Goal: Check status: Check status

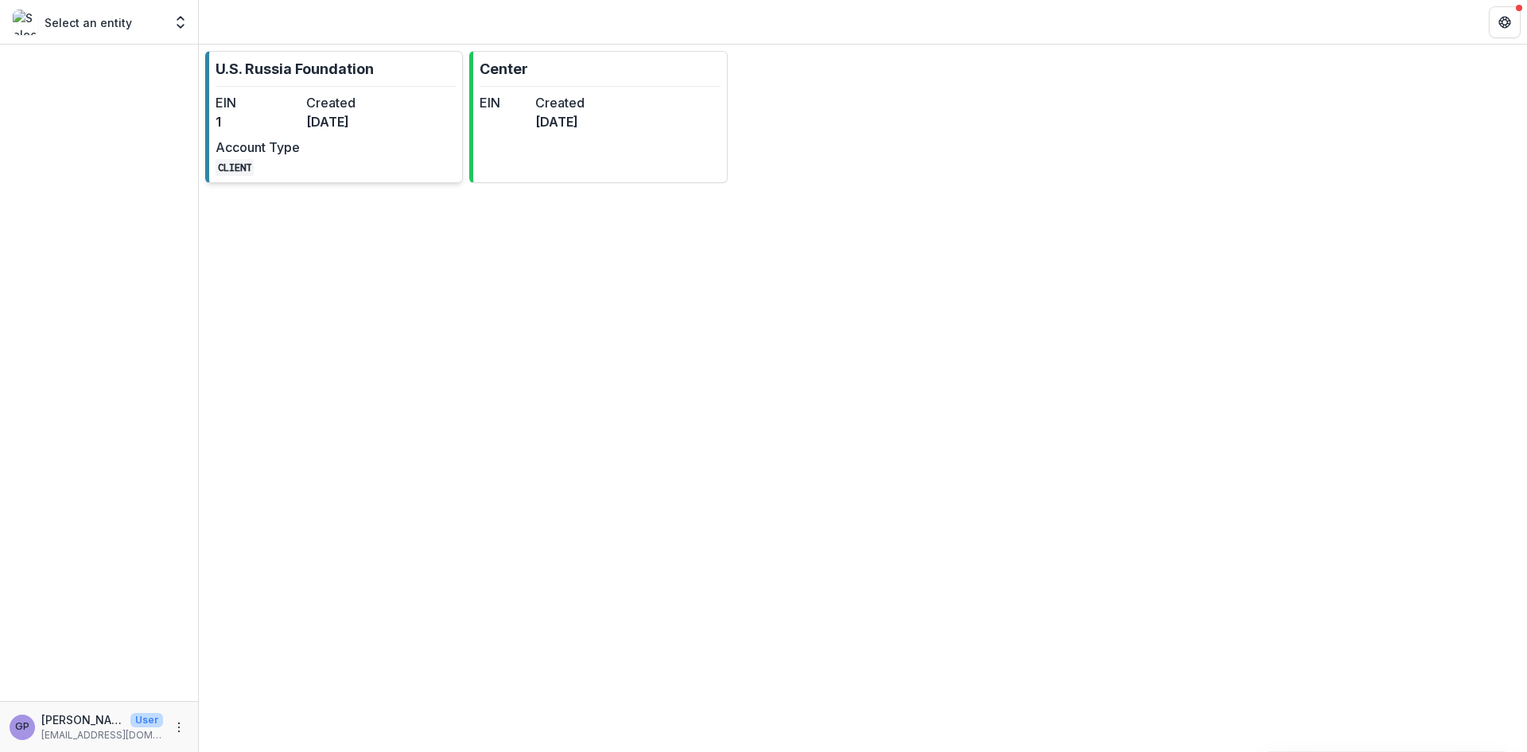
click at [332, 154] on div "EIN 1 Created [DATE] Account Type CLIENT" at bounding box center [303, 134] width 175 height 83
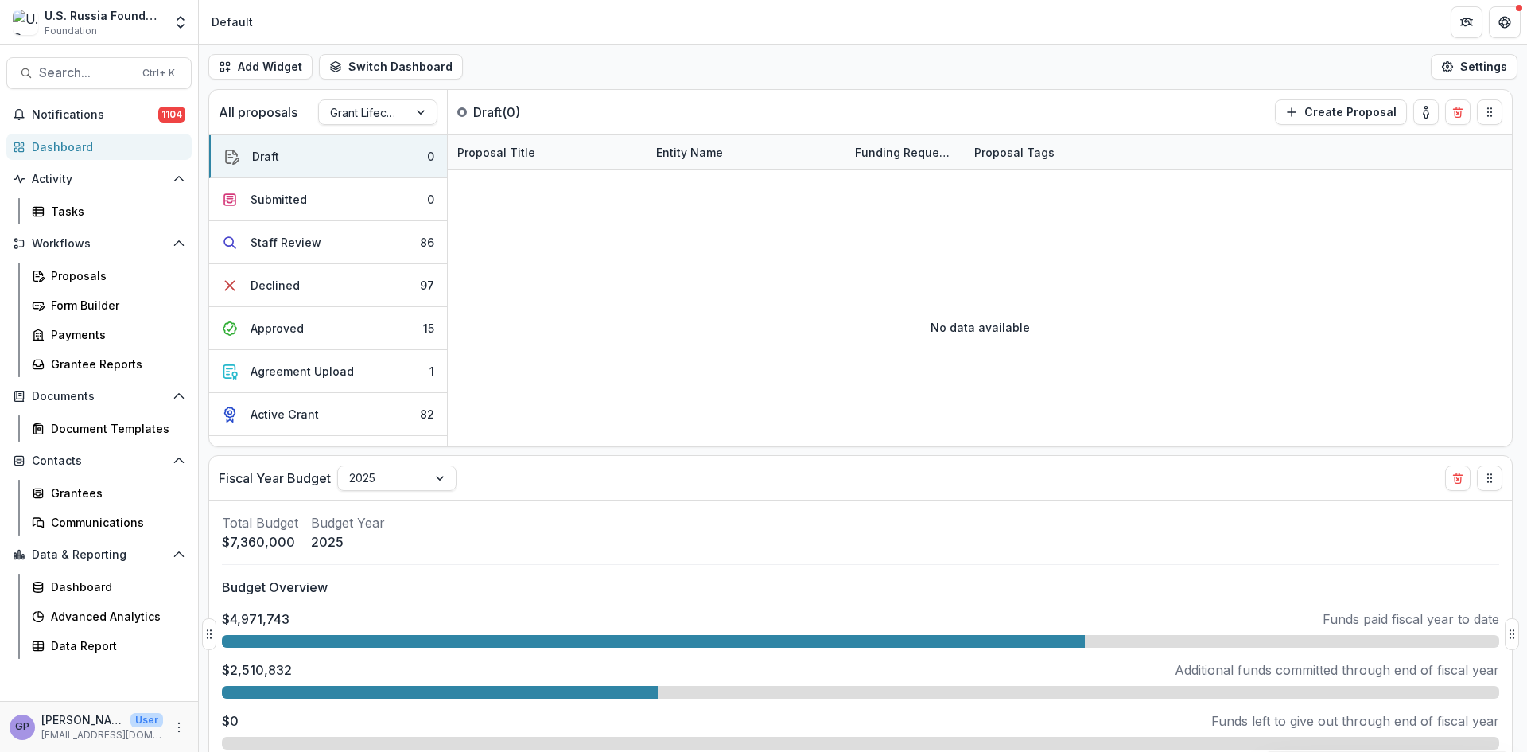
select select "******"
click at [67, 273] on div "Proposals" at bounding box center [115, 275] width 128 height 17
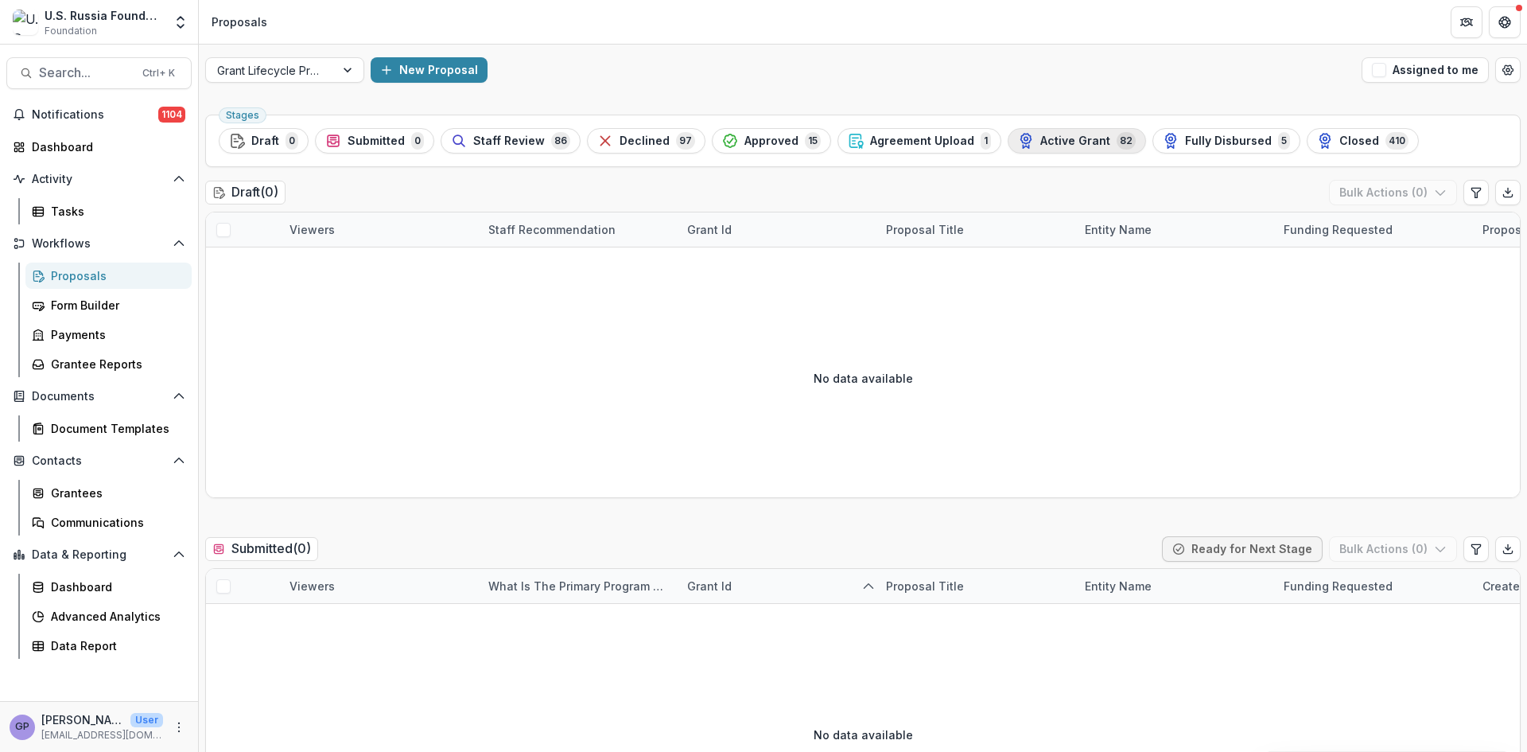
click at [1072, 137] on span "Active Grant" at bounding box center [1075, 141] width 70 height 14
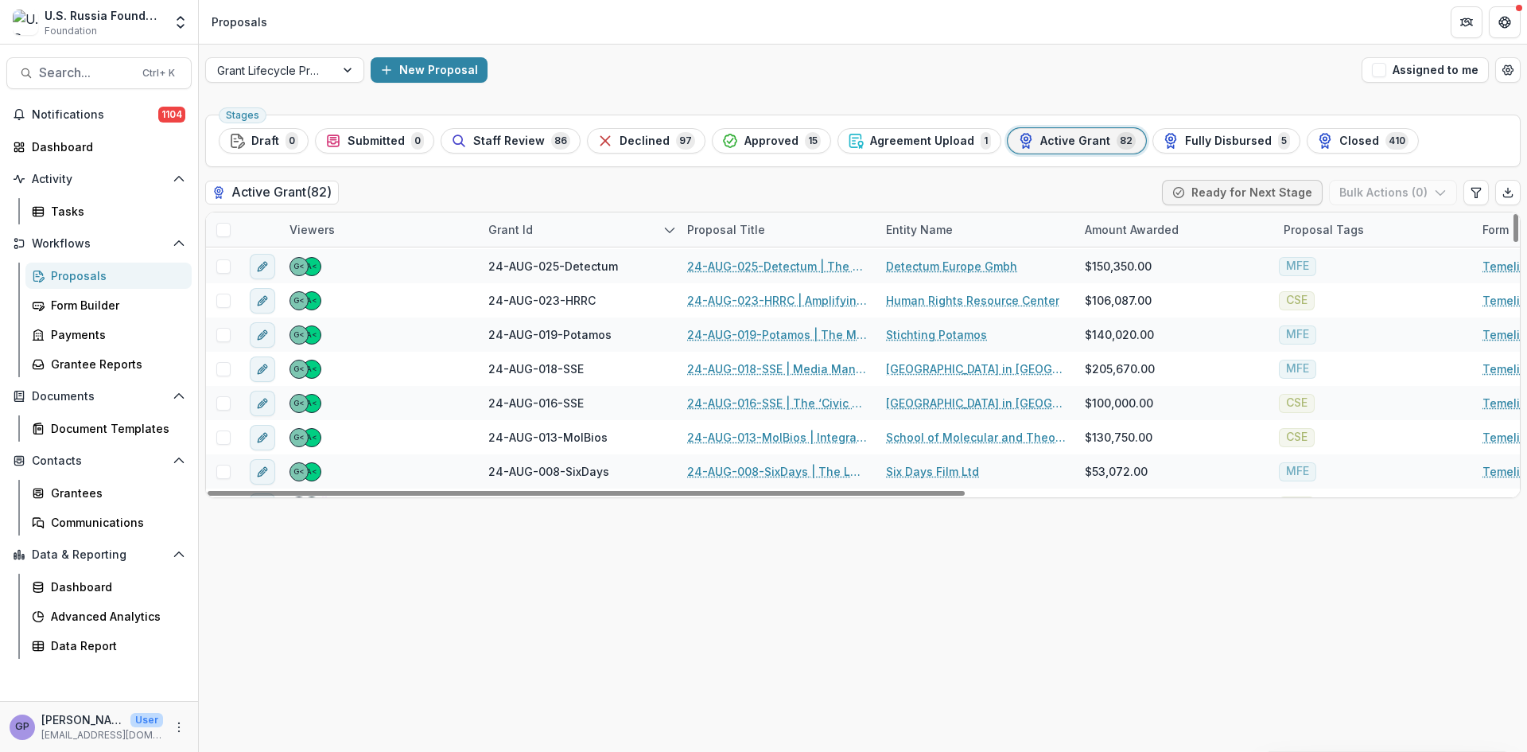
scroll to position [1060, 0]
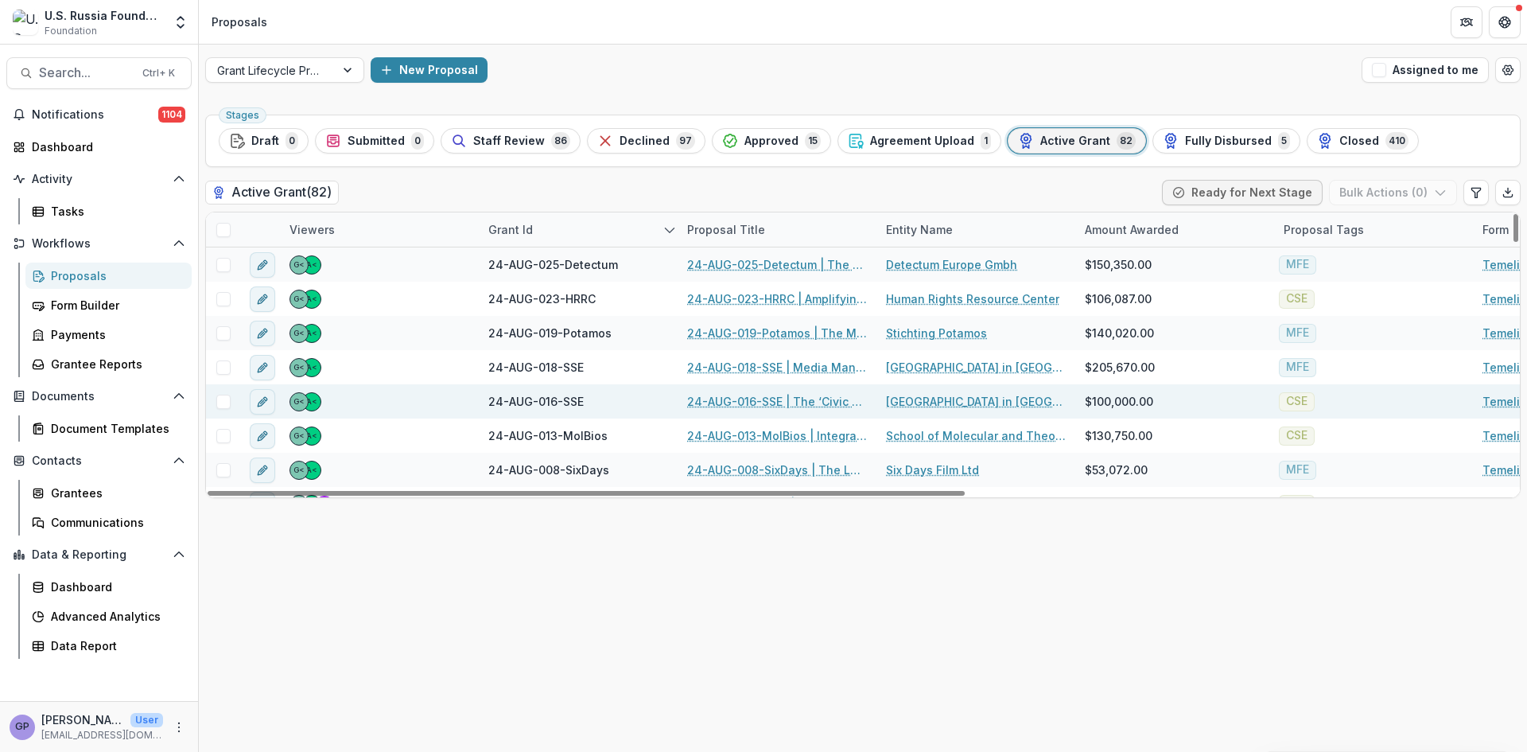
click at [730, 397] on link "24-AUG-016-SSE | The ‘Civic Education for Responsible Citizenship’ 2024-26 Proj…" at bounding box center [777, 401] width 180 height 17
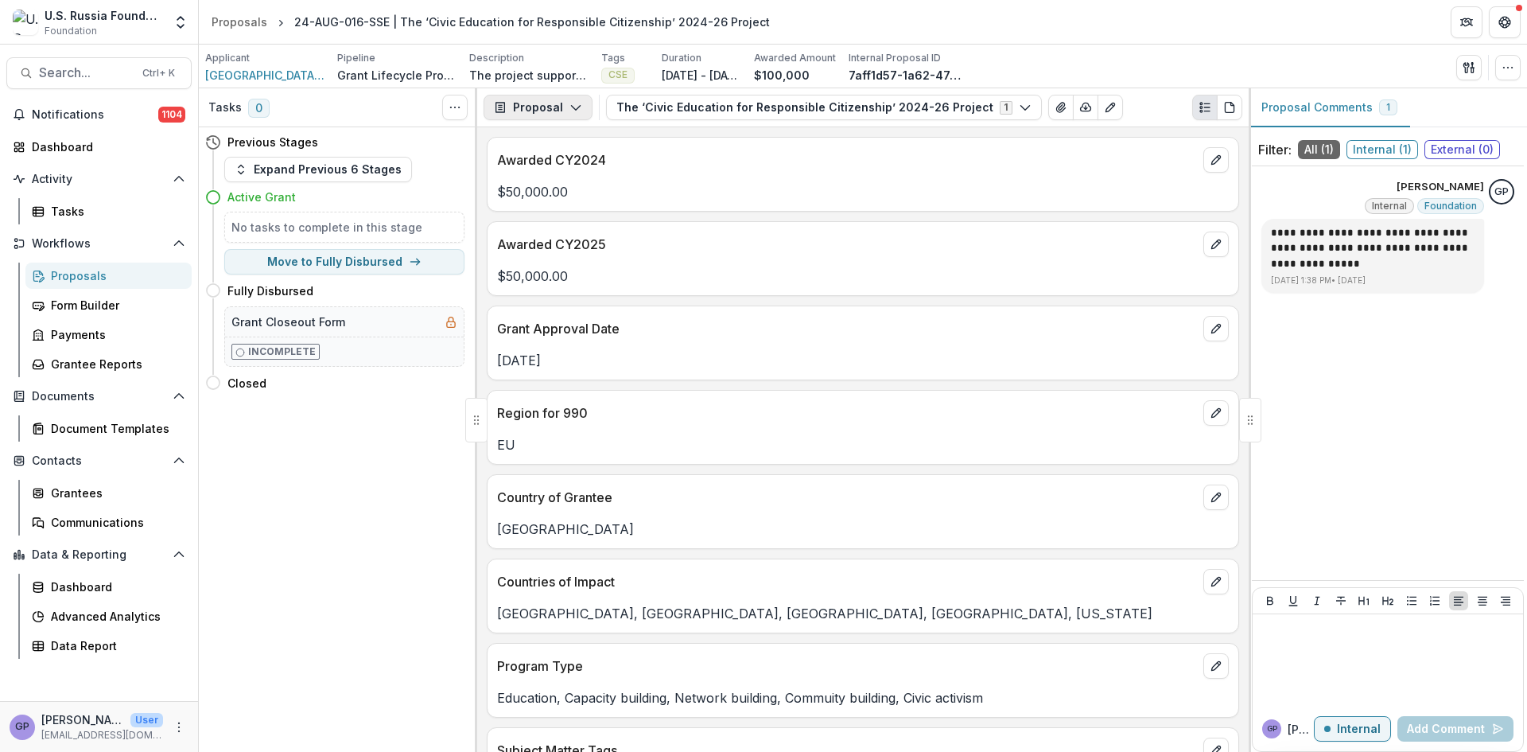
click at [573, 109] on icon "button" at bounding box center [575, 107] width 13 height 13
click at [558, 189] on div "Reports" at bounding box center [588, 196] width 146 height 17
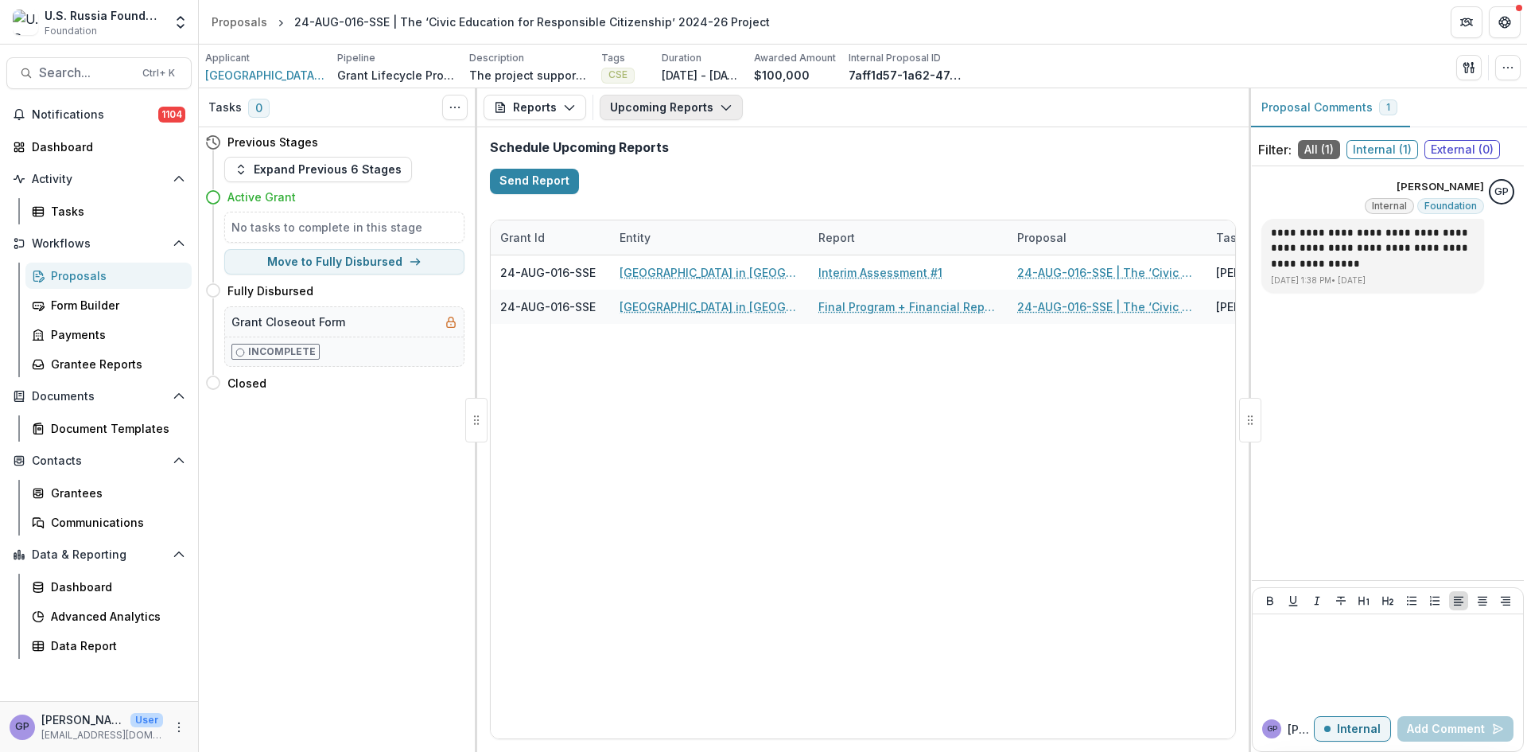
click at [721, 106] on icon "button" at bounding box center [726, 107] width 13 height 13
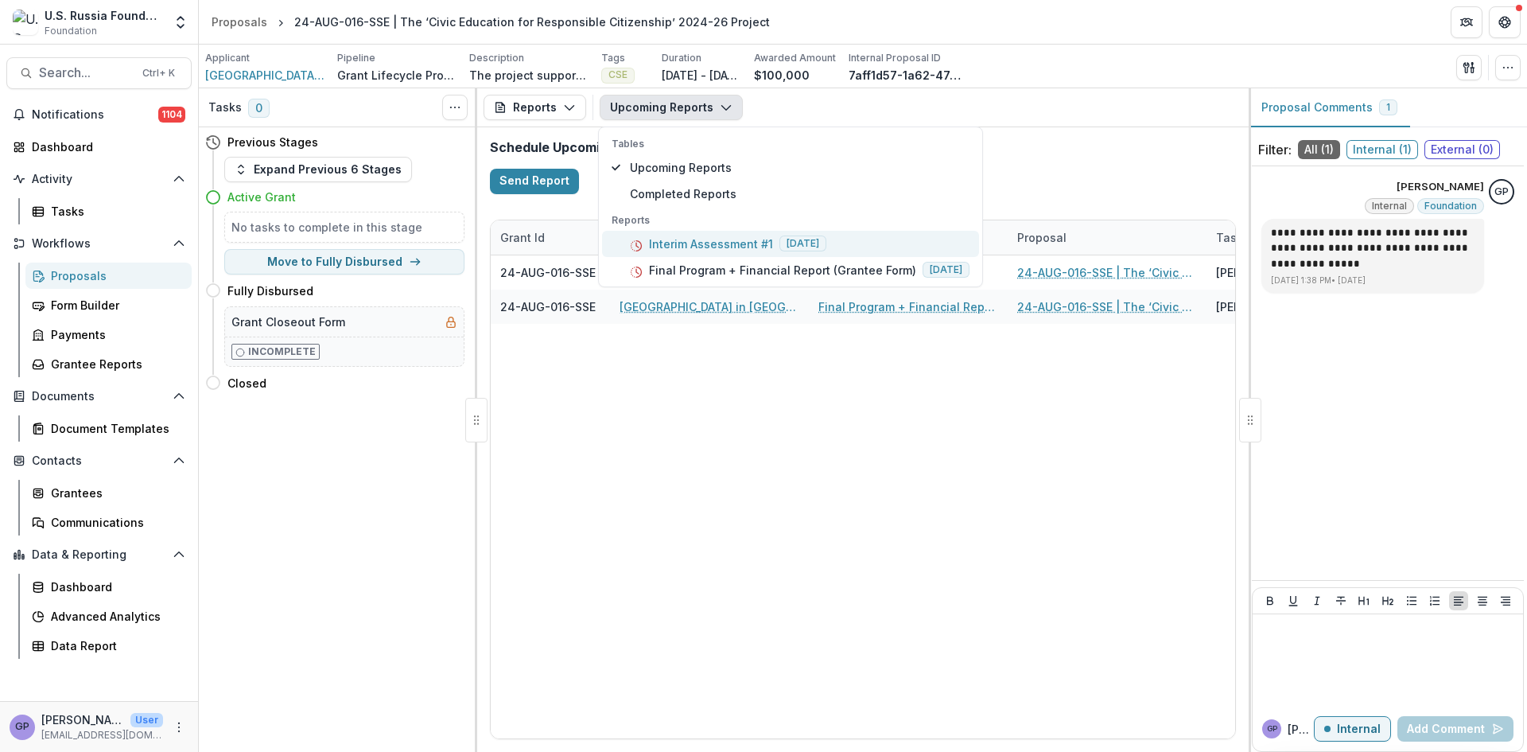
click at [696, 238] on p "Interim Assessment #1" at bounding box center [711, 243] width 124 height 17
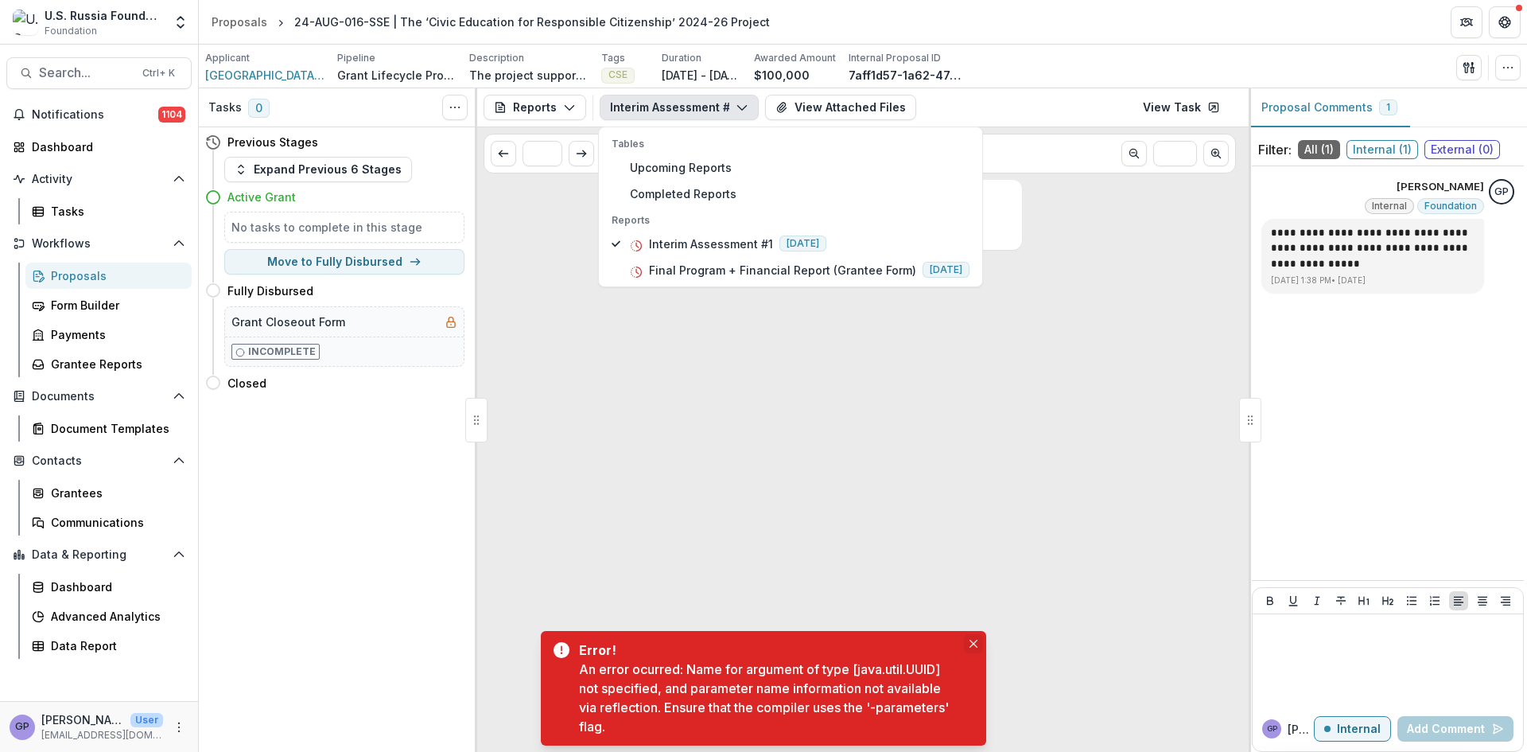
click at [973, 643] on icon "Close" at bounding box center [974, 643] width 8 height 8
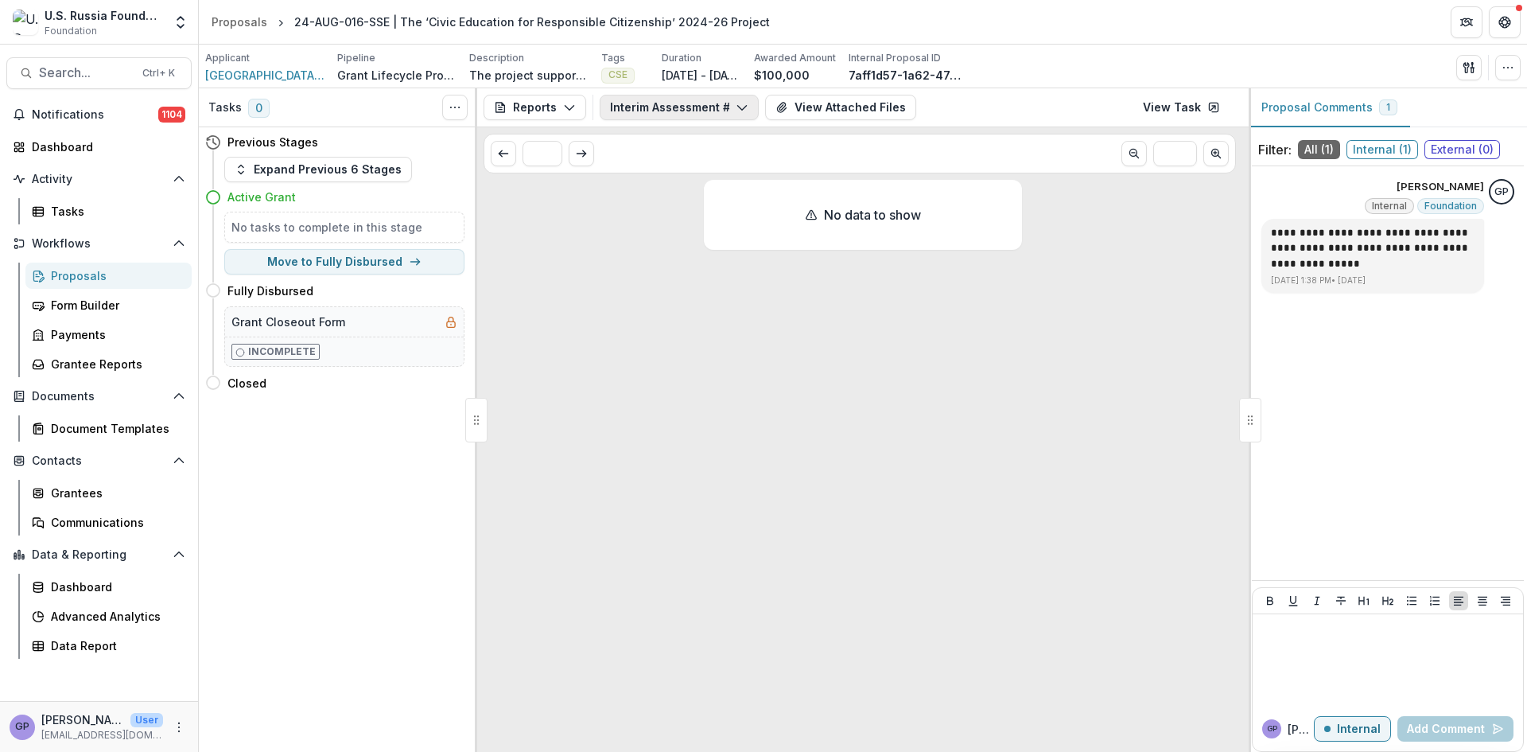
click at [745, 103] on icon "button" at bounding box center [742, 107] width 13 height 13
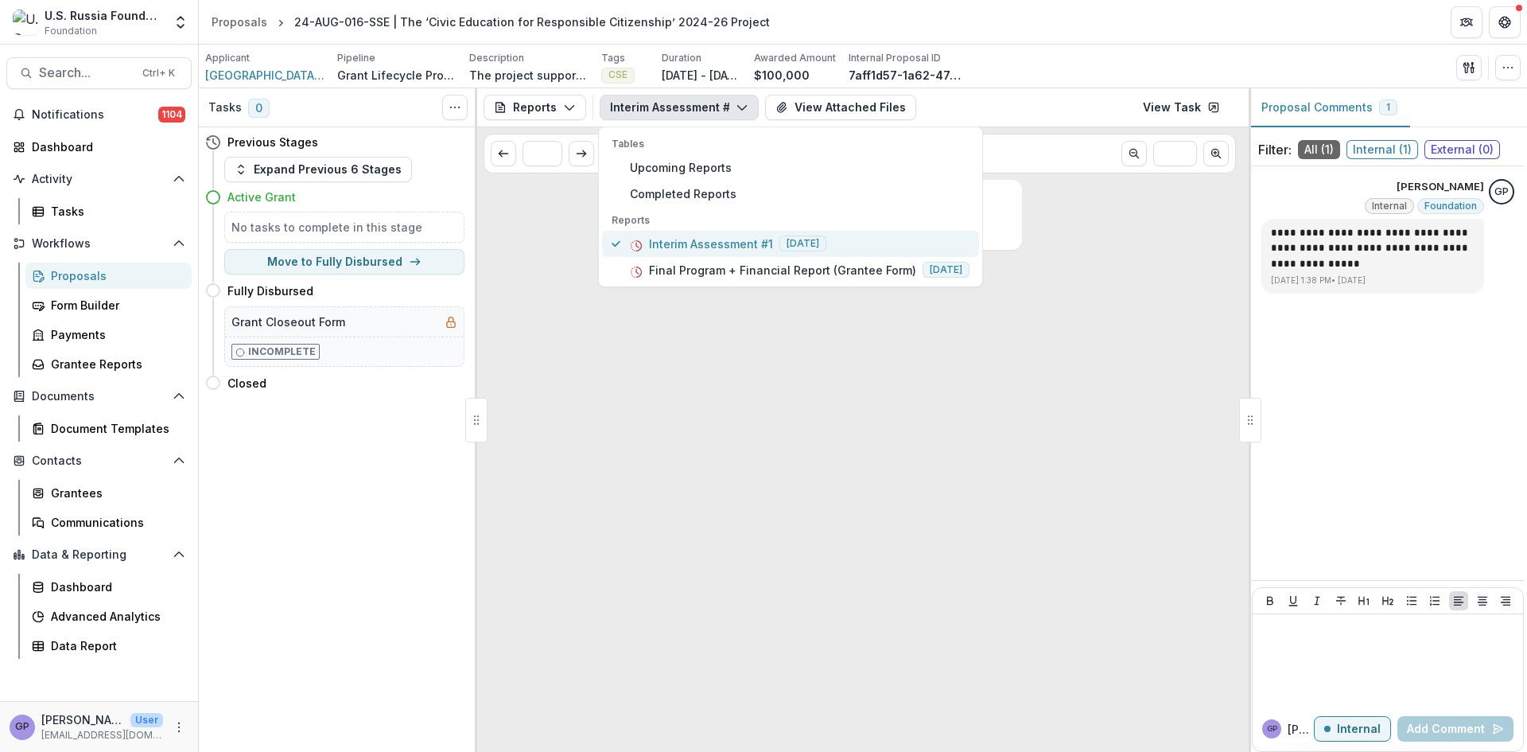
click at [699, 246] on p "Interim Assessment #1" at bounding box center [711, 243] width 124 height 17
click at [700, 246] on p "Interim Assessment #1" at bounding box center [711, 243] width 124 height 17
click at [453, 107] on icon "Toggle View Cancelled Tasks" at bounding box center [455, 107] width 13 height 13
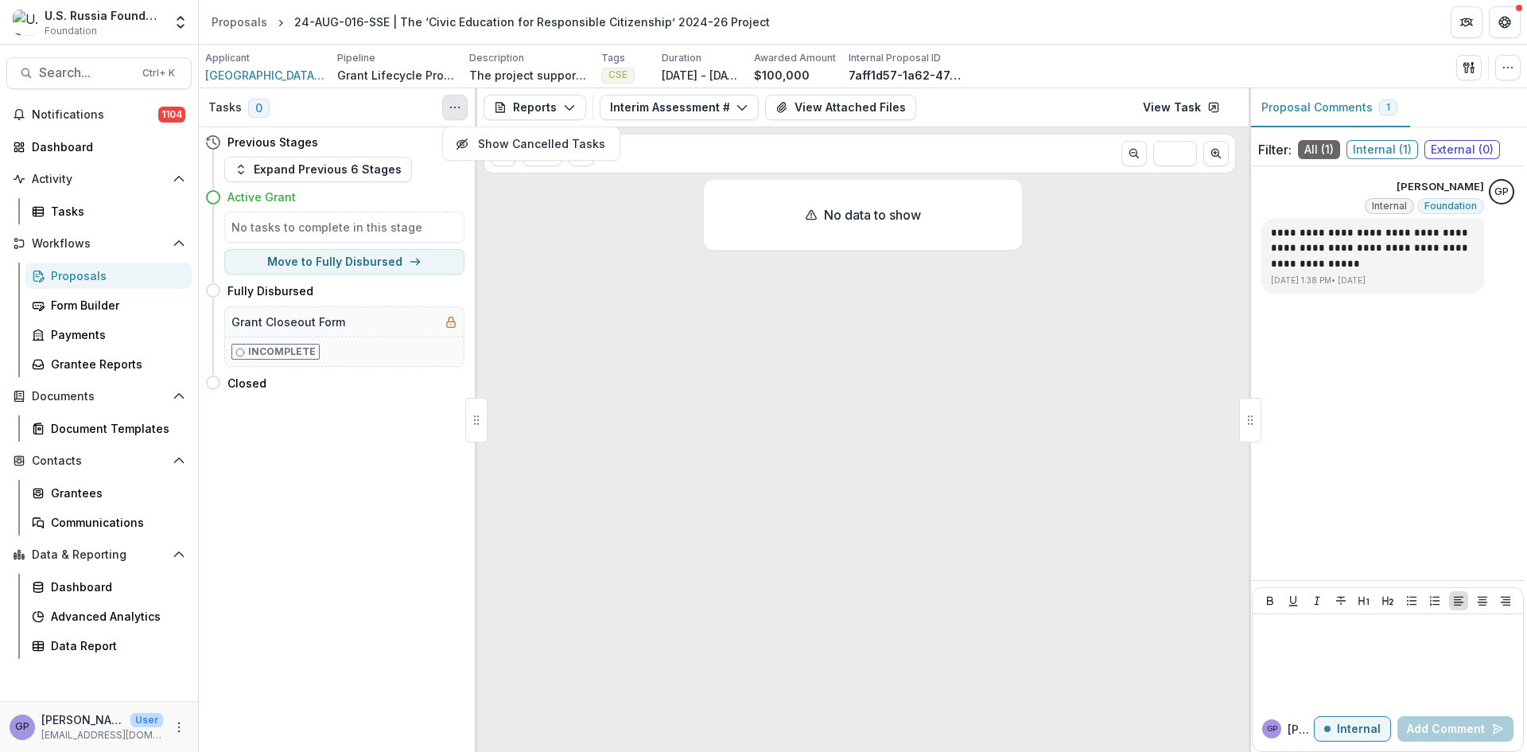
click at [453, 107] on icon "Toggle View Cancelled Tasks" at bounding box center [455, 107] width 13 height 13
click at [1178, 107] on link "View Task" at bounding box center [1181, 107] width 96 height 25
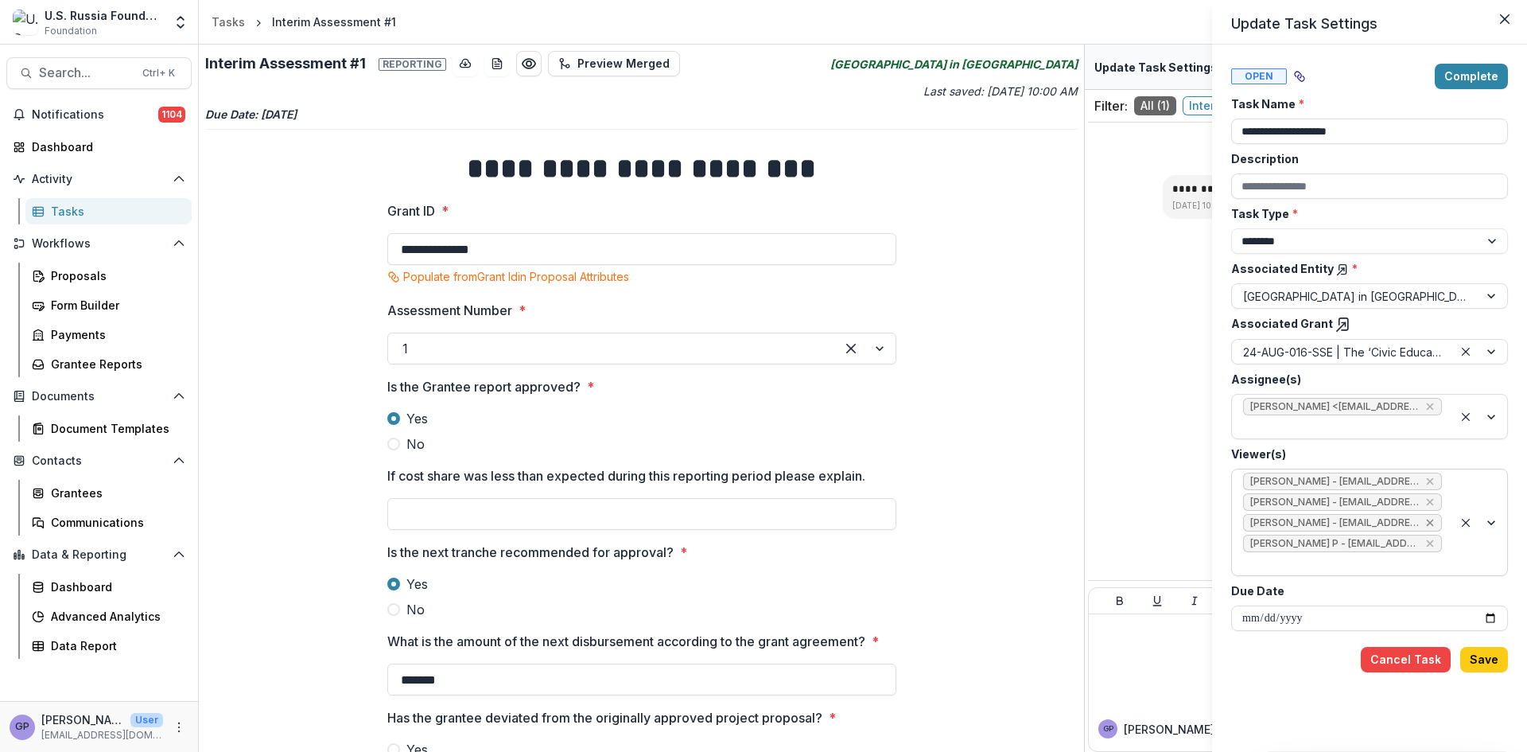
click at [1424, 520] on icon "Remove Anna P - apulaski@usrf.us" at bounding box center [1430, 522] width 13 height 13
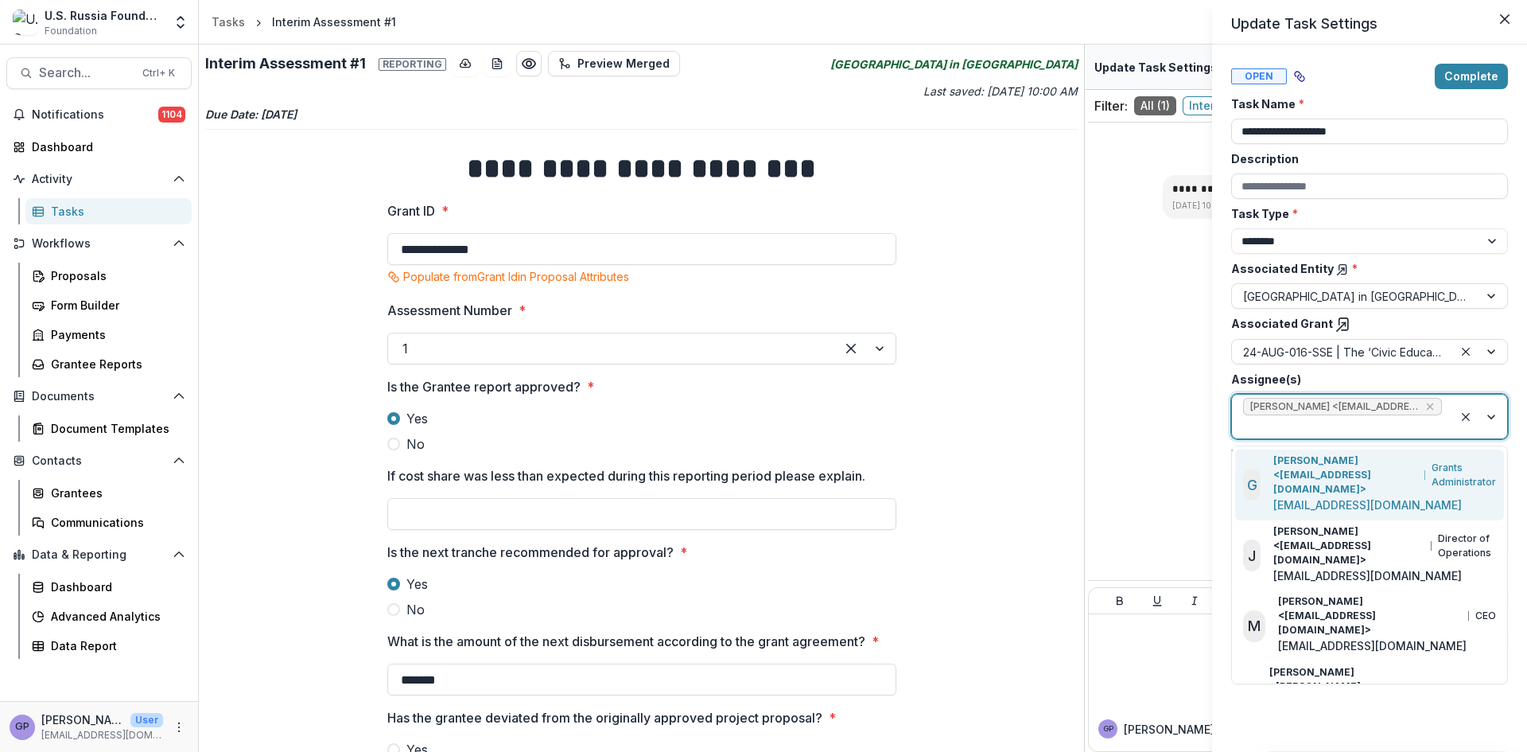
click at [1490, 414] on div at bounding box center [1480, 416] width 54 height 44
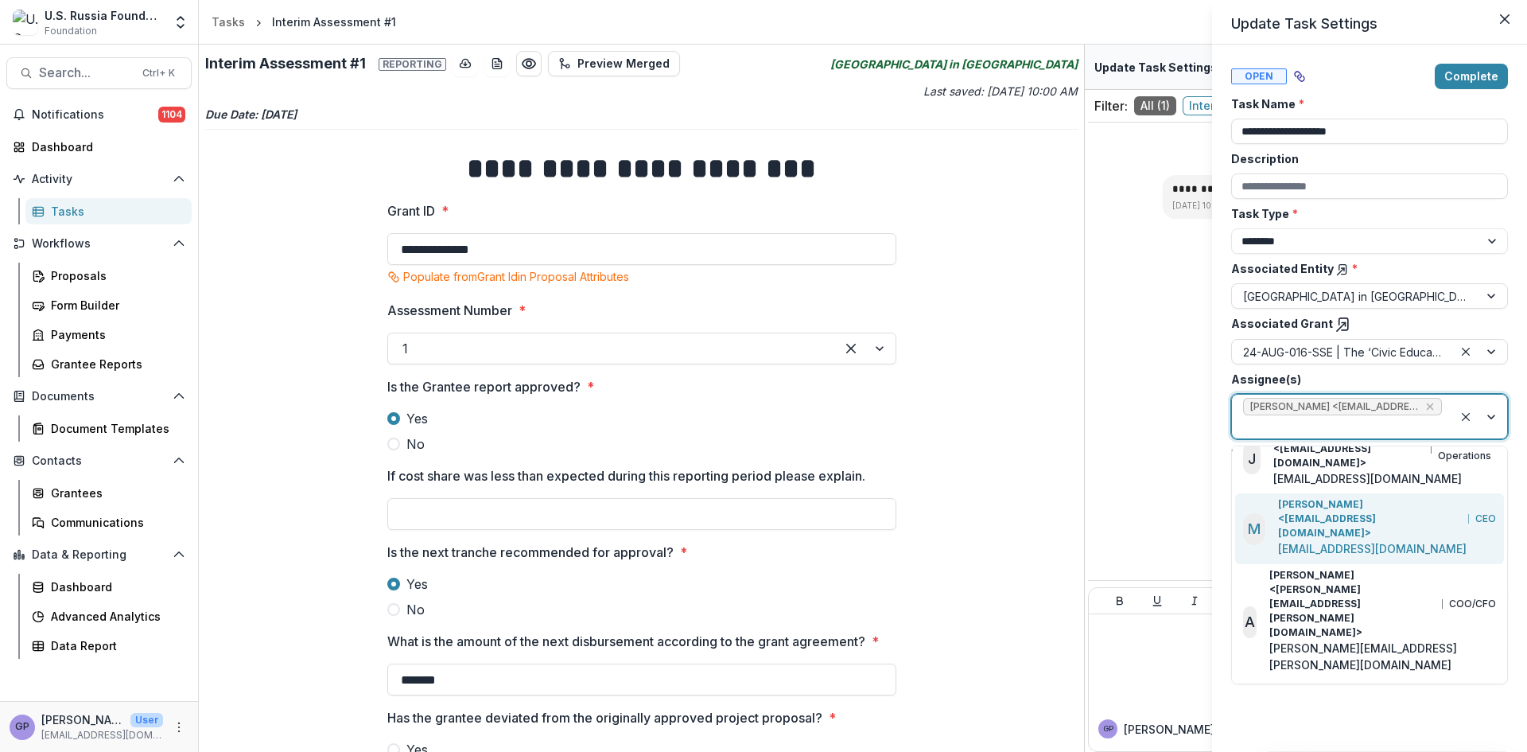
scroll to position [133, 0]
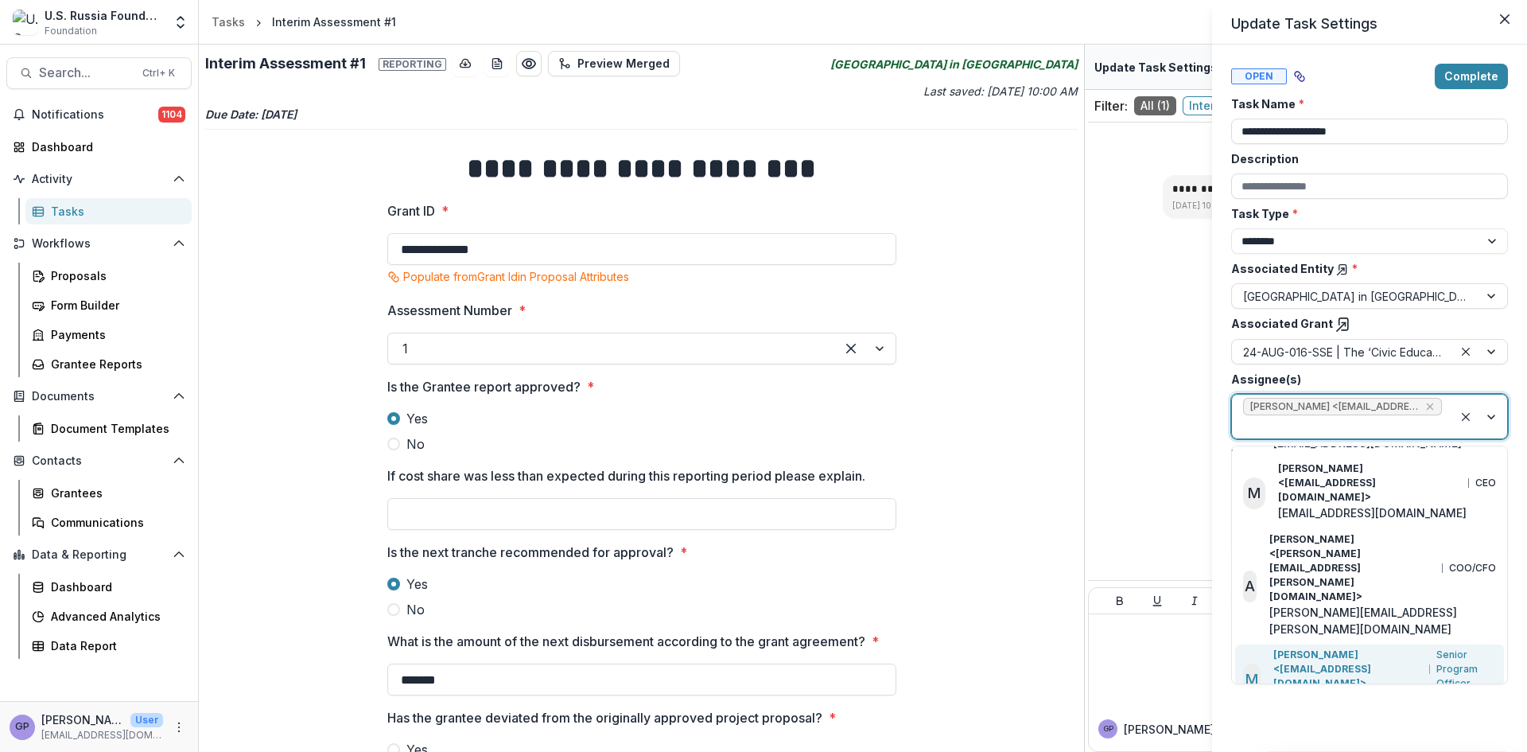
click at [1357, 647] on p "Maria Lvova <mlvova@usrf.us>" at bounding box center [1348, 668] width 150 height 43
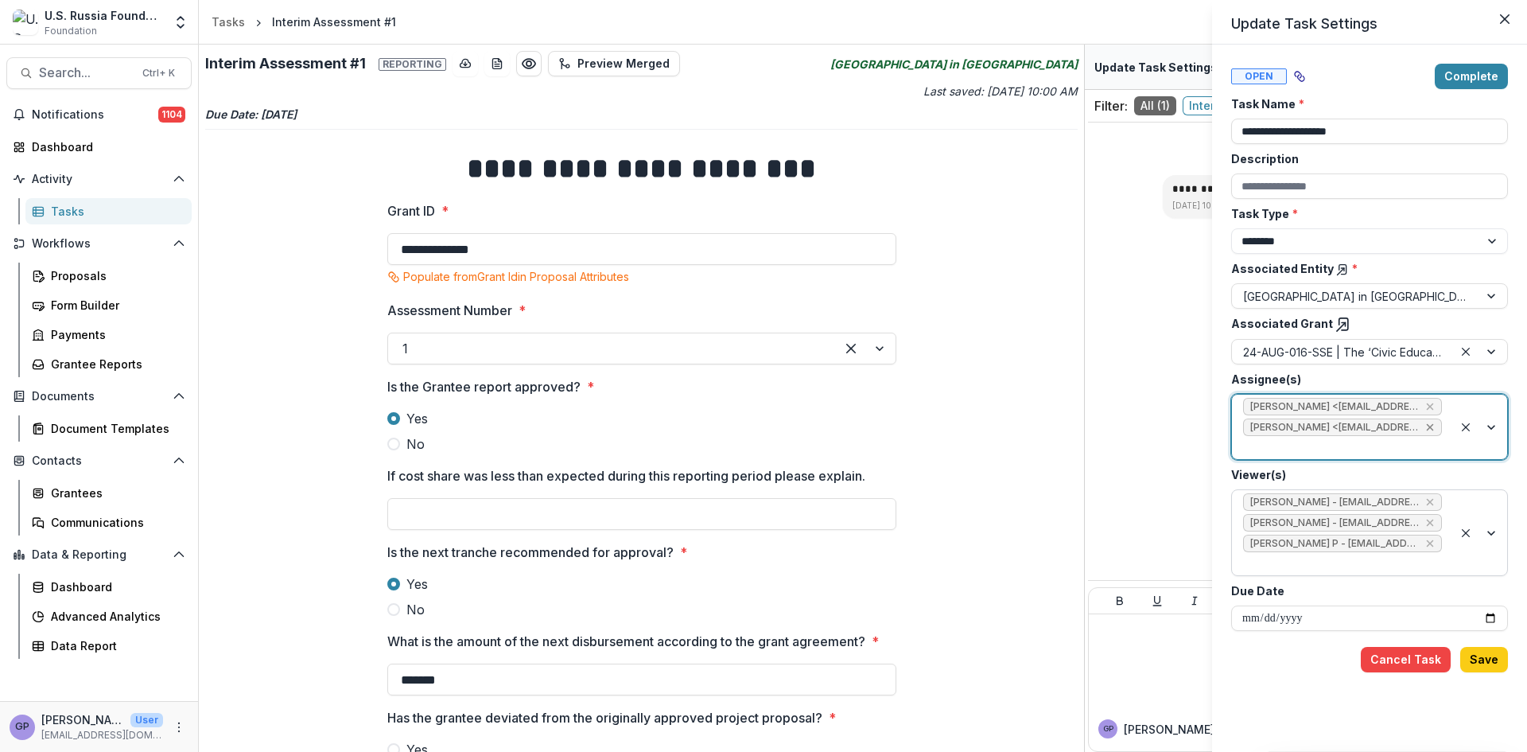
click at [1432, 426] on icon "Remove Igor Zevelev <izevelev@usrf.us> (izevelev@usrf.us)" at bounding box center [1430, 427] width 7 height 7
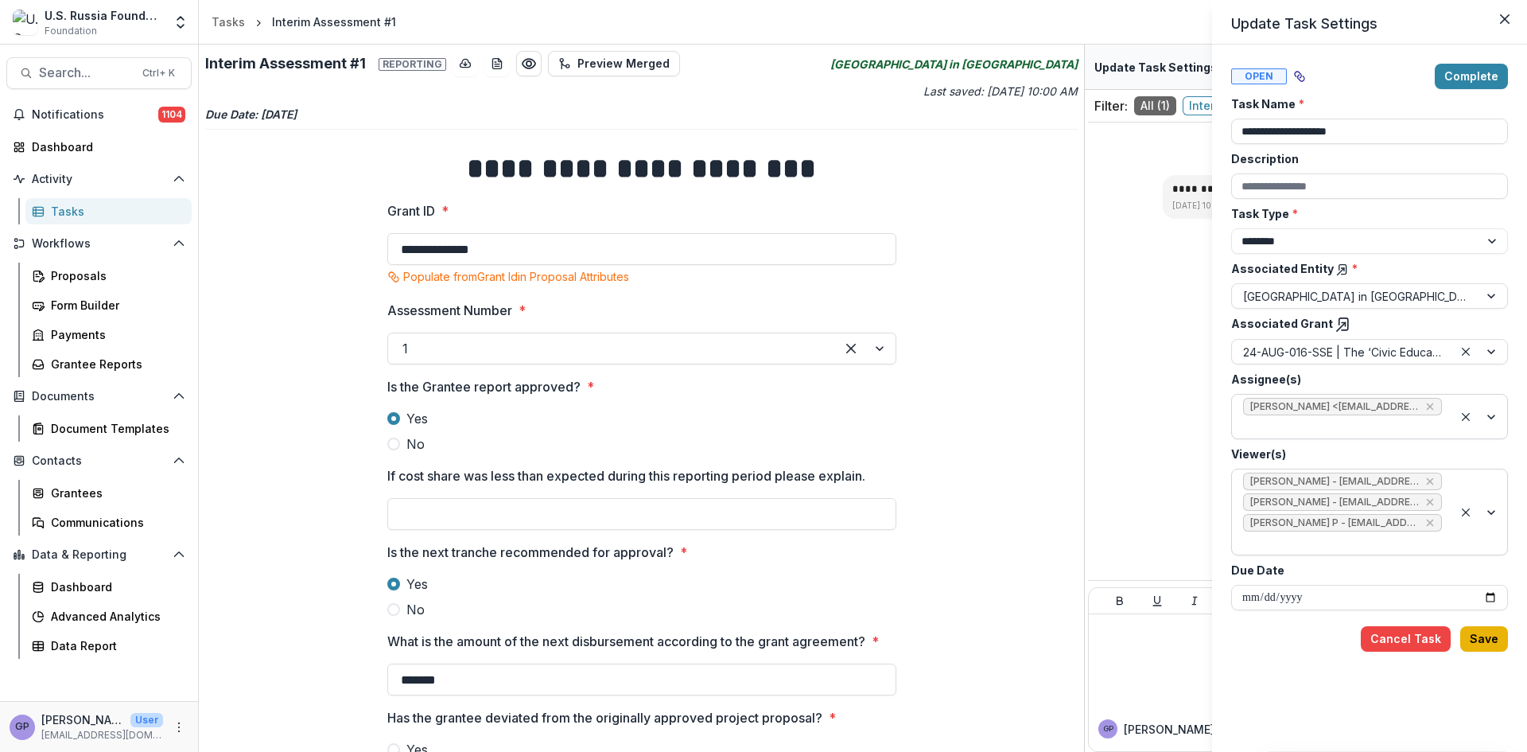
click at [1483, 626] on button "Save" at bounding box center [1484, 638] width 48 height 25
click at [1510, 20] on button "Close" at bounding box center [1504, 18] width 25 height 25
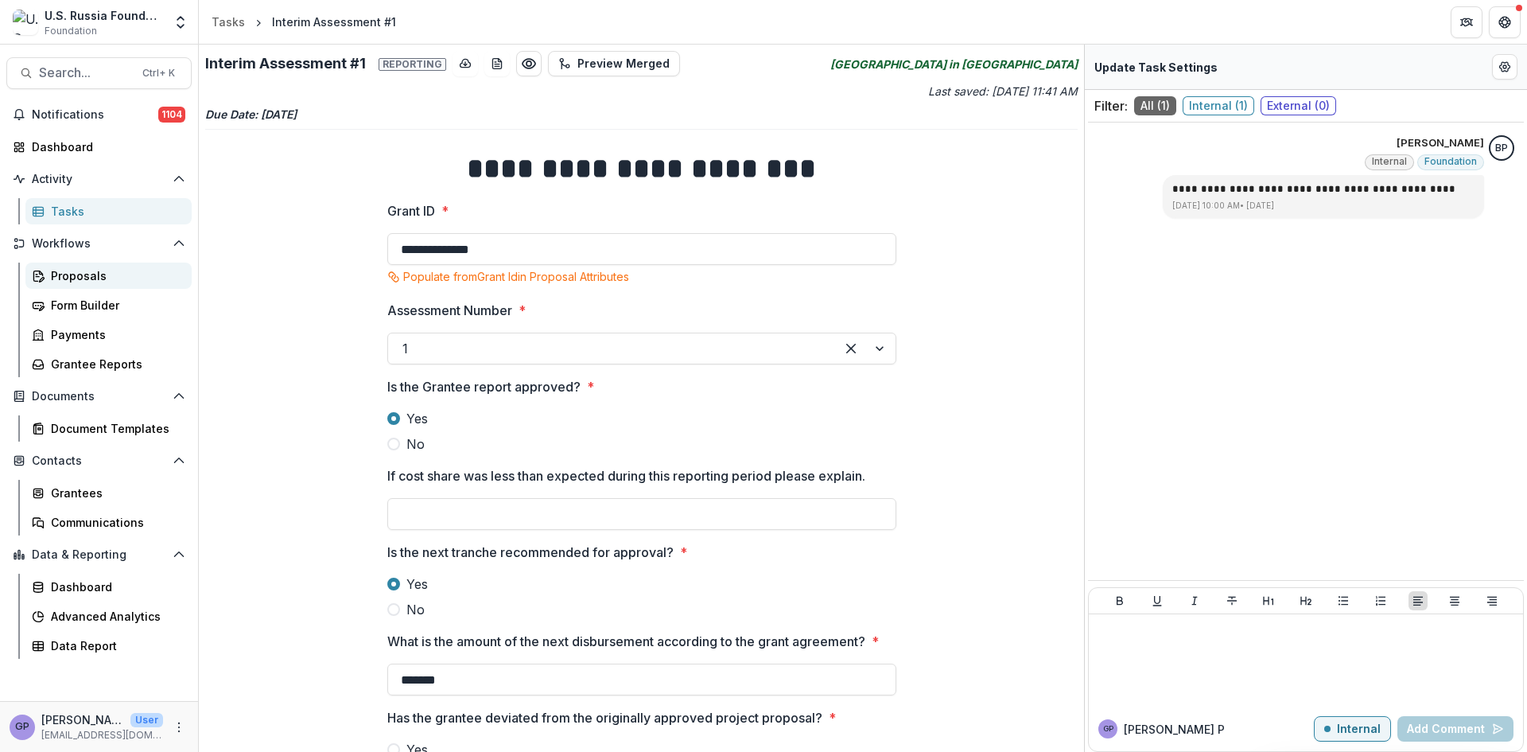
click at [66, 270] on div "Proposals" at bounding box center [115, 275] width 128 height 17
